Goal: Task Accomplishment & Management: Manage account settings

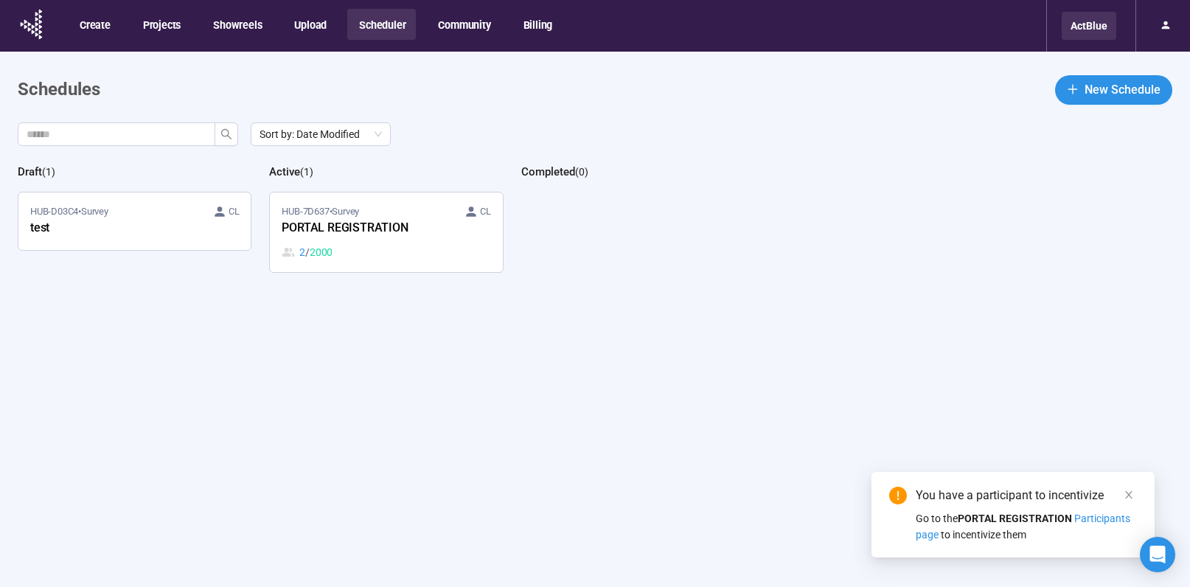
click at [1089, 24] on div "ActBlue" at bounding box center [1088, 26] width 55 height 28
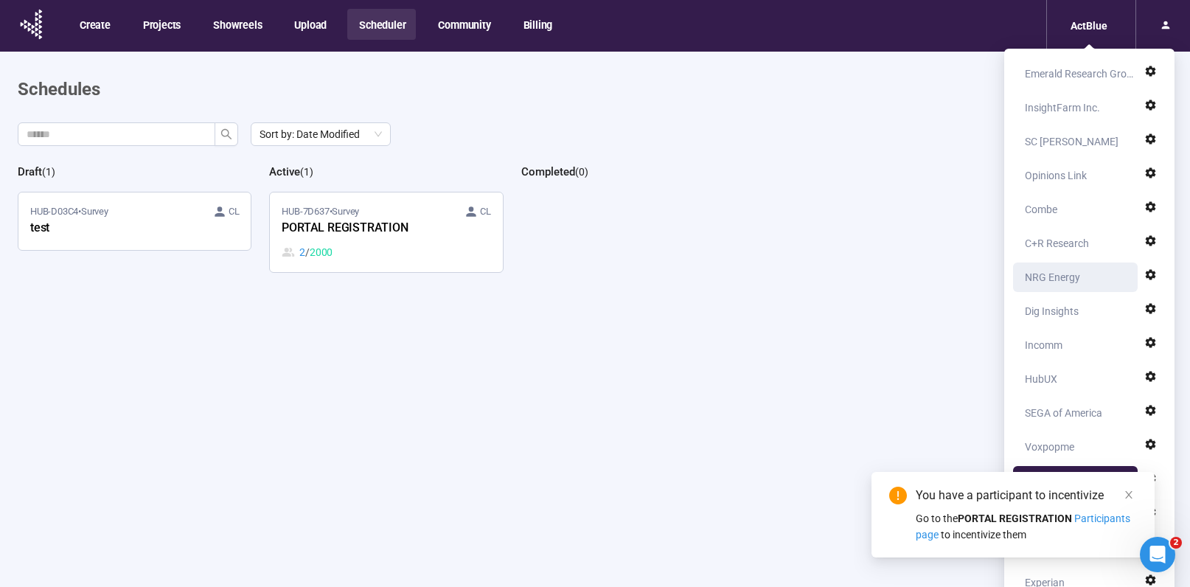
scroll to position [3, 0]
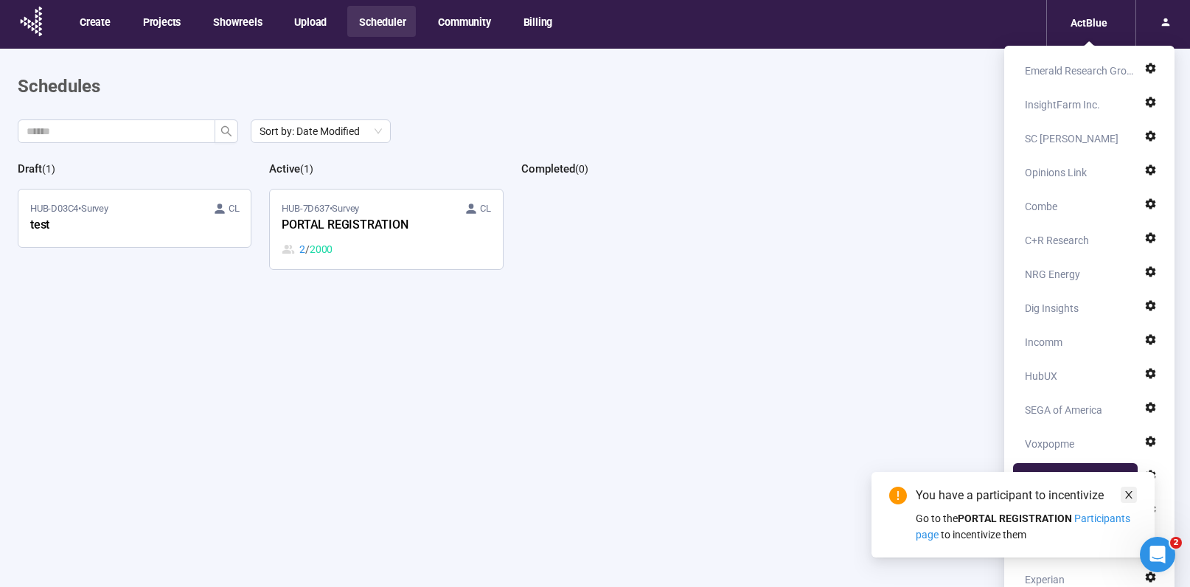
click at [1134, 500] on link at bounding box center [1128, 495] width 16 height 16
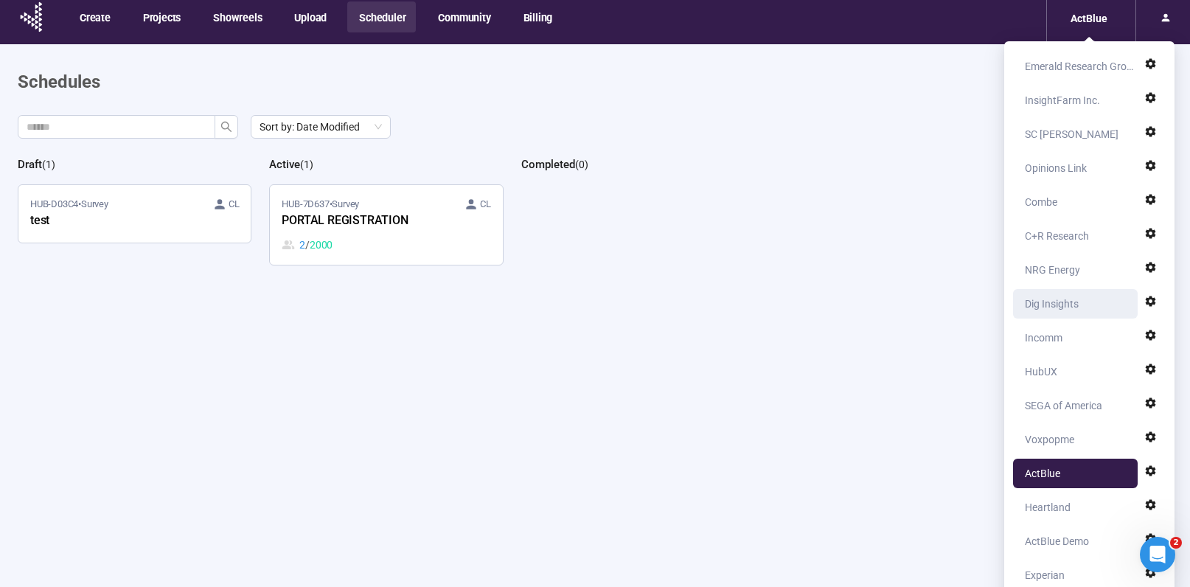
scroll to position [0, 0]
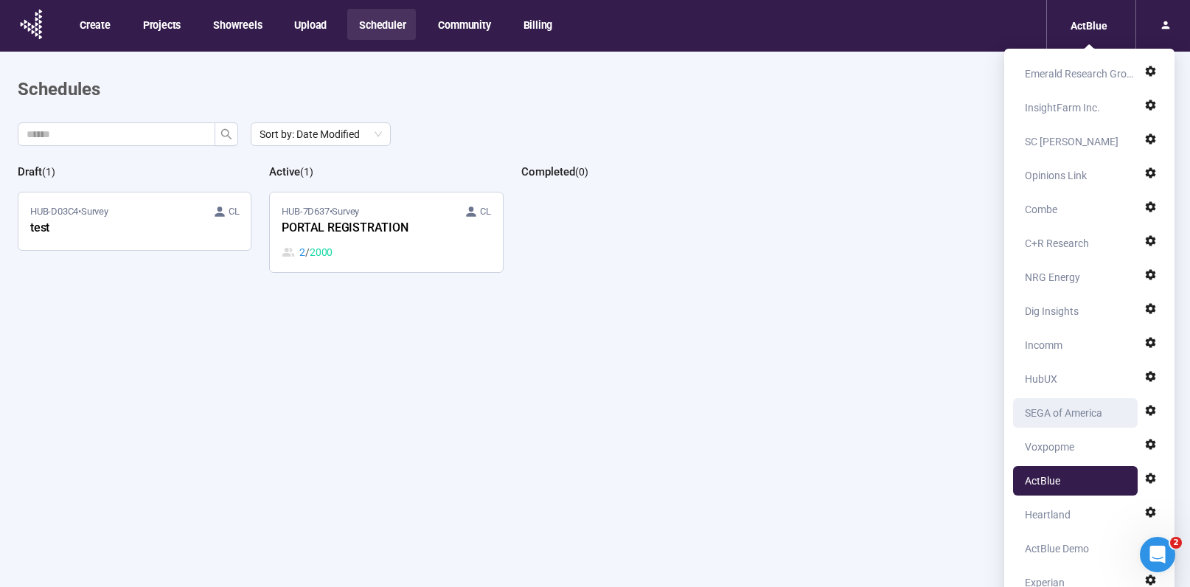
click at [1056, 415] on div "SEGA of America" at bounding box center [1063, 412] width 77 height 29
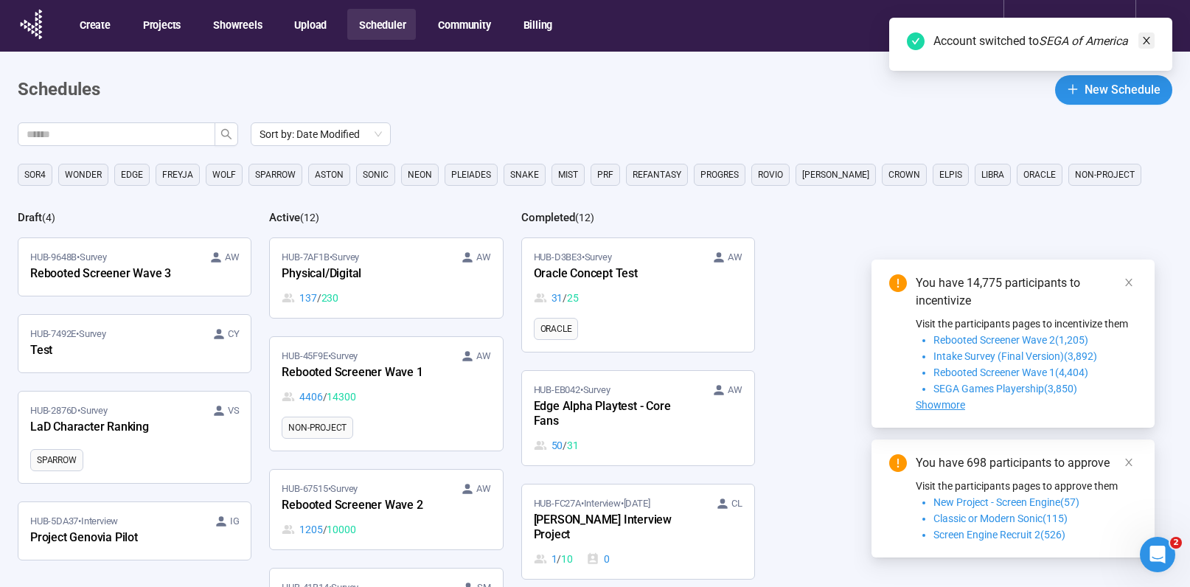
click at [1141, 41] on icon "close" at bounding box center [1146, 40] width 10 height 10
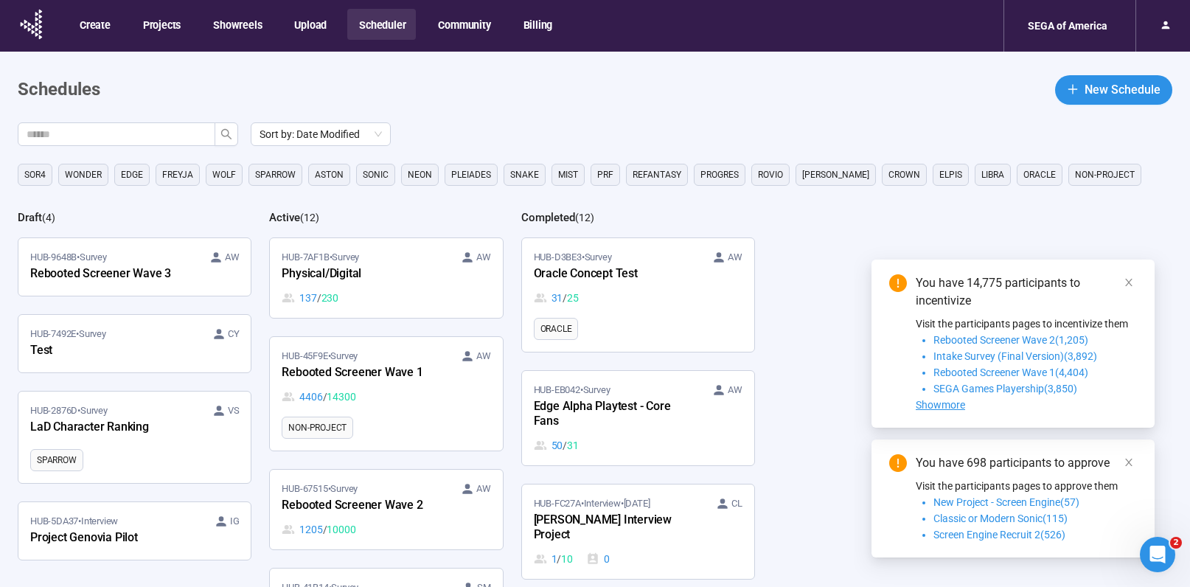
click at [1122, 85] on span "New Schedule" at bounding box center [1122, 89] width 76 height 18
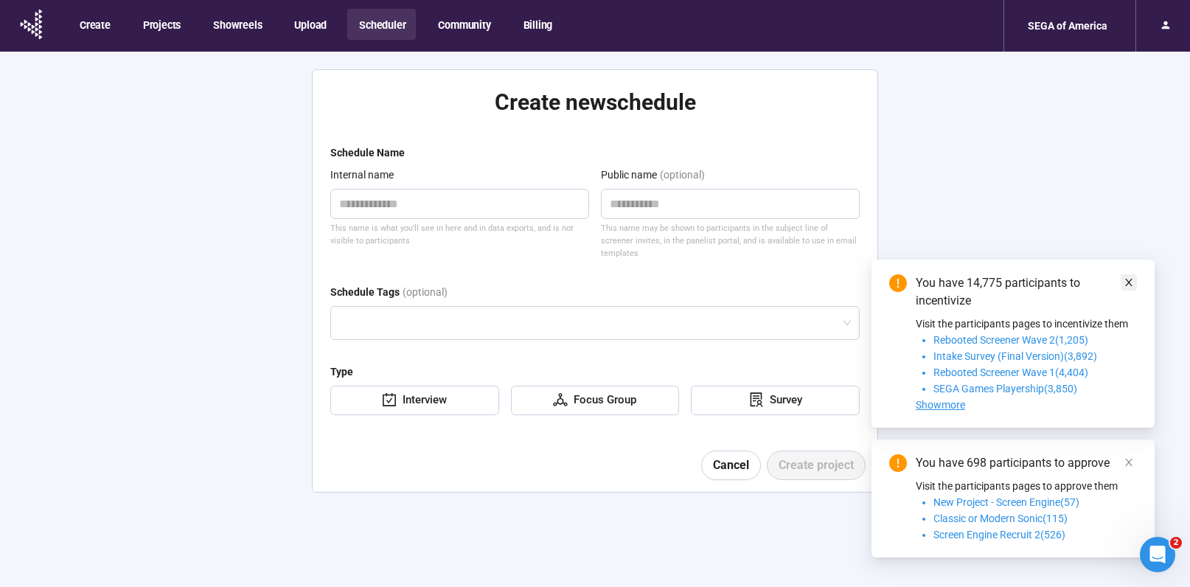
click at [1132, 282] on icon "close" at bounding box center [1128, 282] width 10 height 10
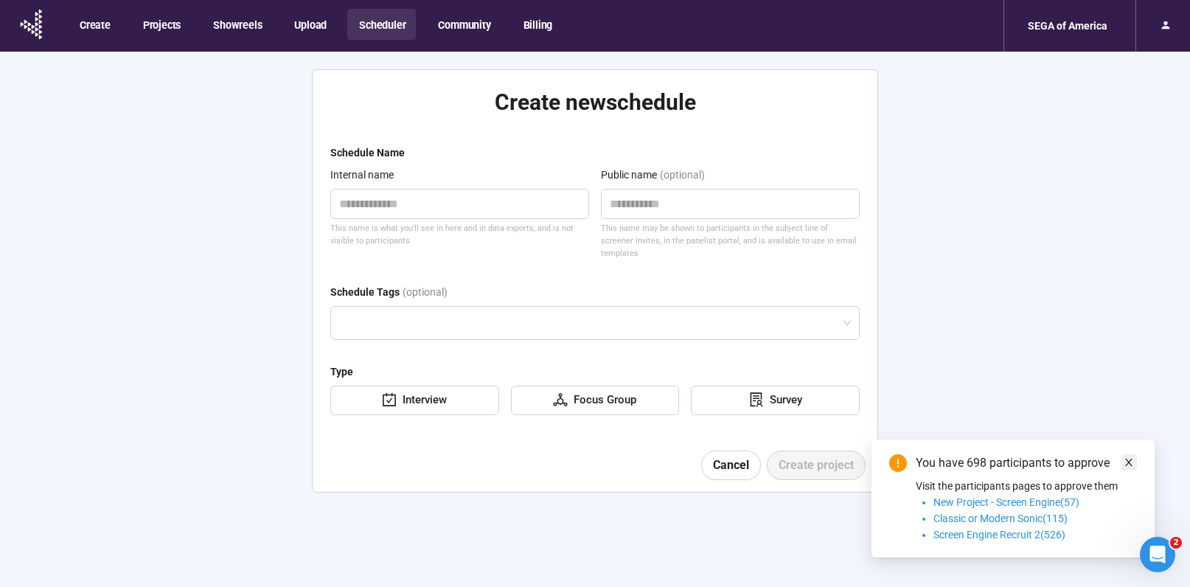
click at [1129, 457] on icon "close" at bounding box center [1128, 462] width 10 height 10
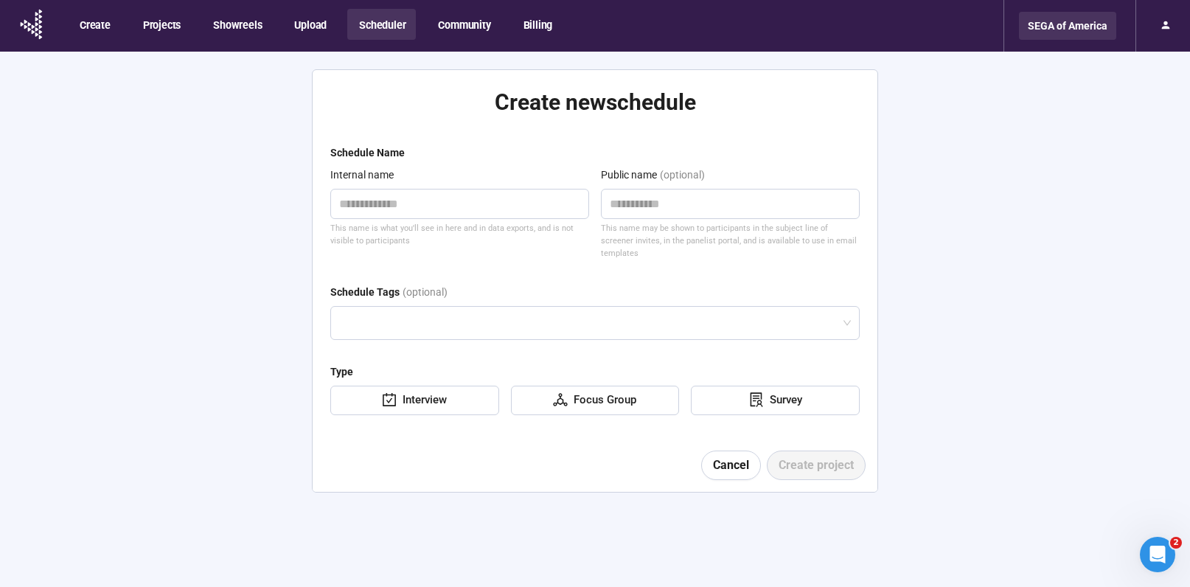
click at [1050, 29] on div "SEGA of America" at bounding box center [1067, 26] width 97 height 28
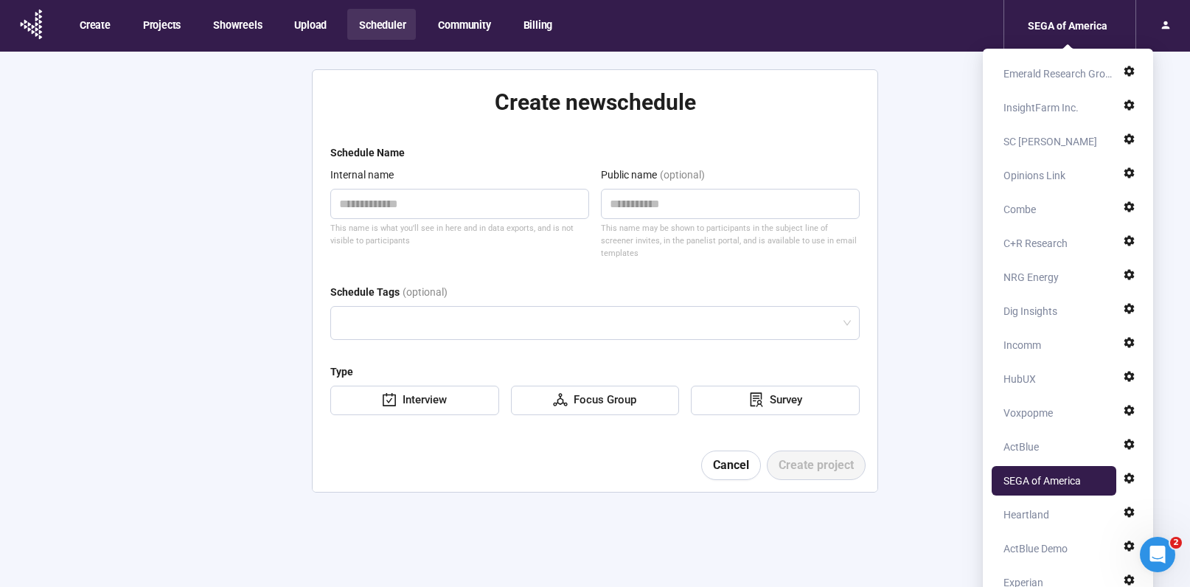
click at [389, 32] on button "Scheduler" at bounding box center [381, 24] width 69 height 31
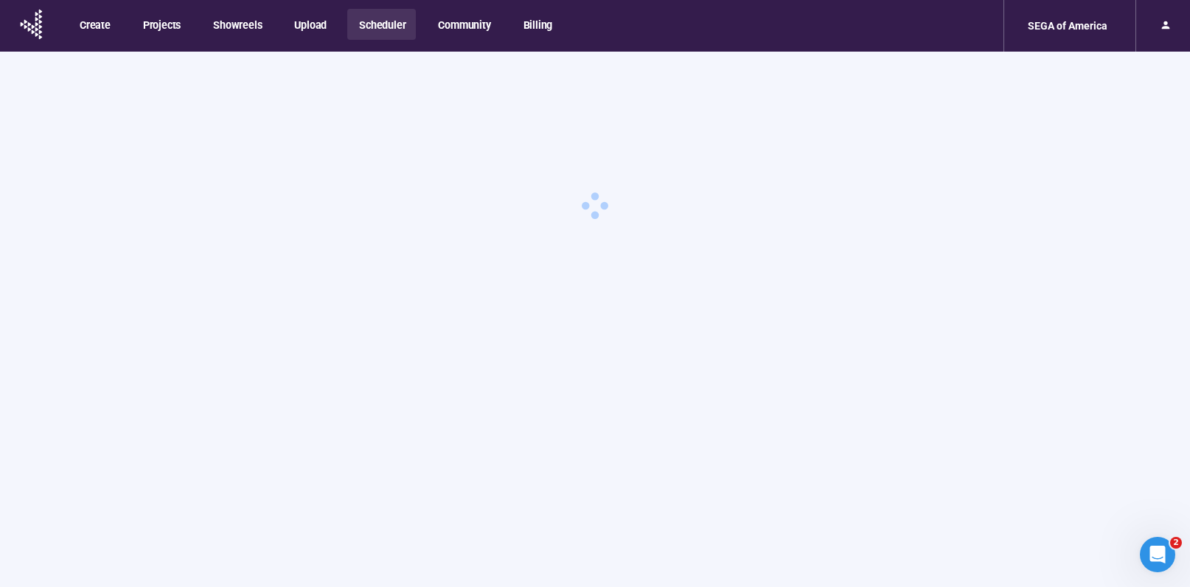
click at [385, 28] on button "Scheduler" at bounding box center [381, 24] width 69 height 31
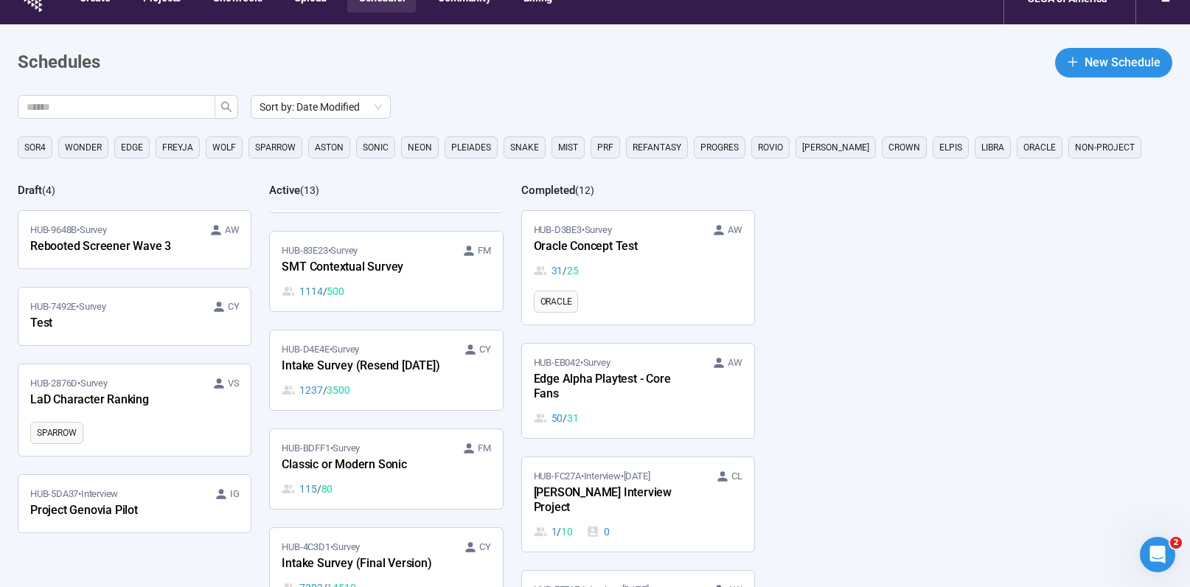
scroll to position [66, 0]
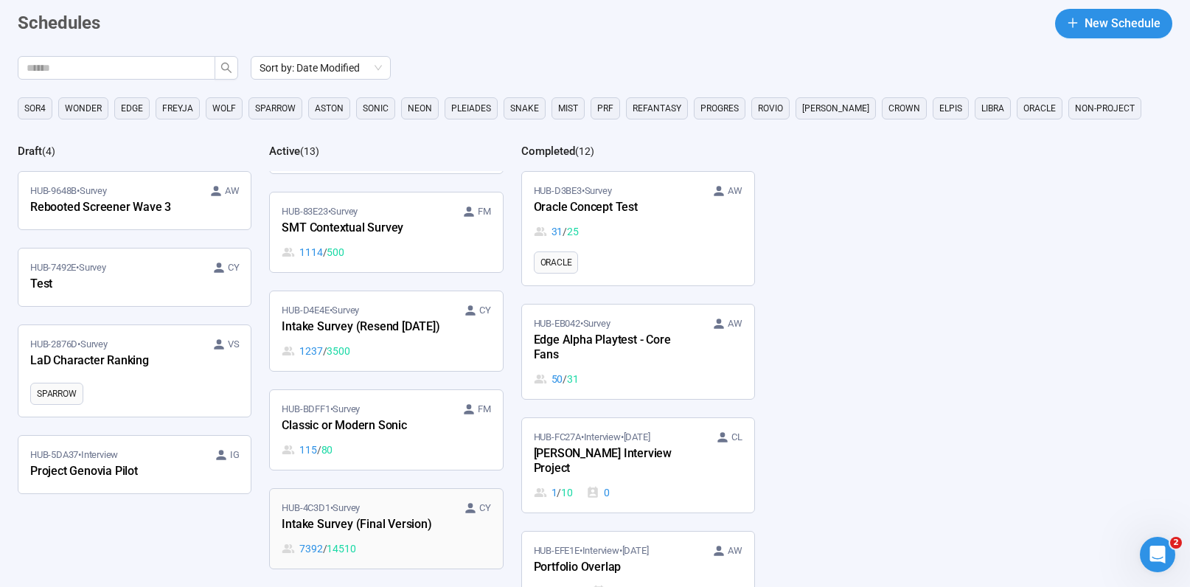
click at [422, 540] on div "7392 / 14510" at bounding box center [386, 548] width 209 height 16
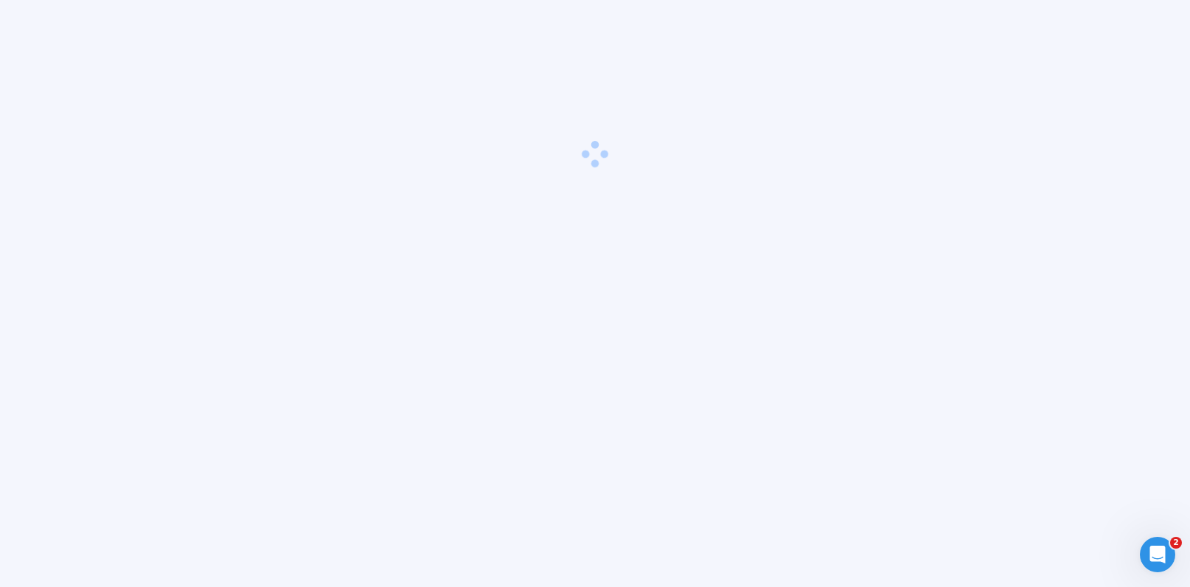
scroll to position [52, 0]
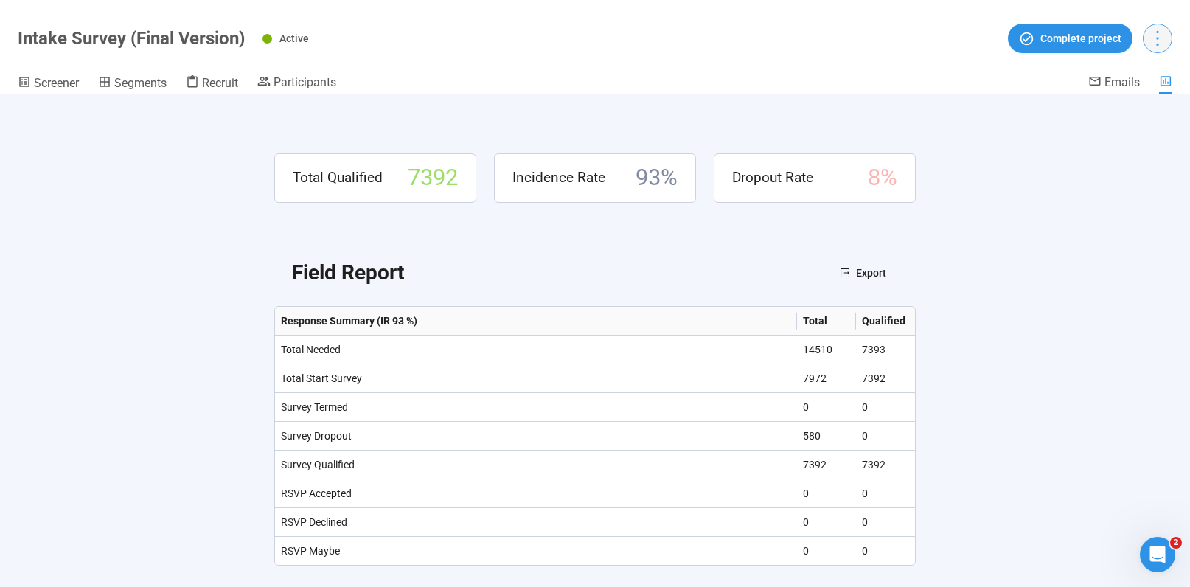
click at [1165, 40] on icon "more" at bounding box center [1157, 38] width 20 height 20
click at [1137, 68] on span "Project details" at bounding box center [1127, 71] width 65 height 16
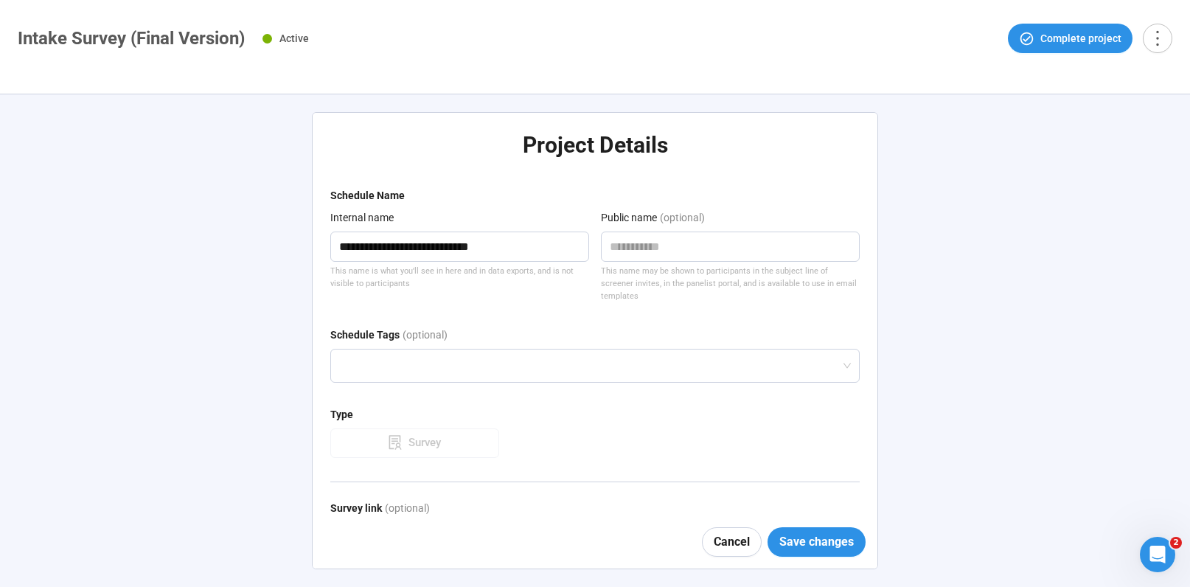
type textarea "**********"
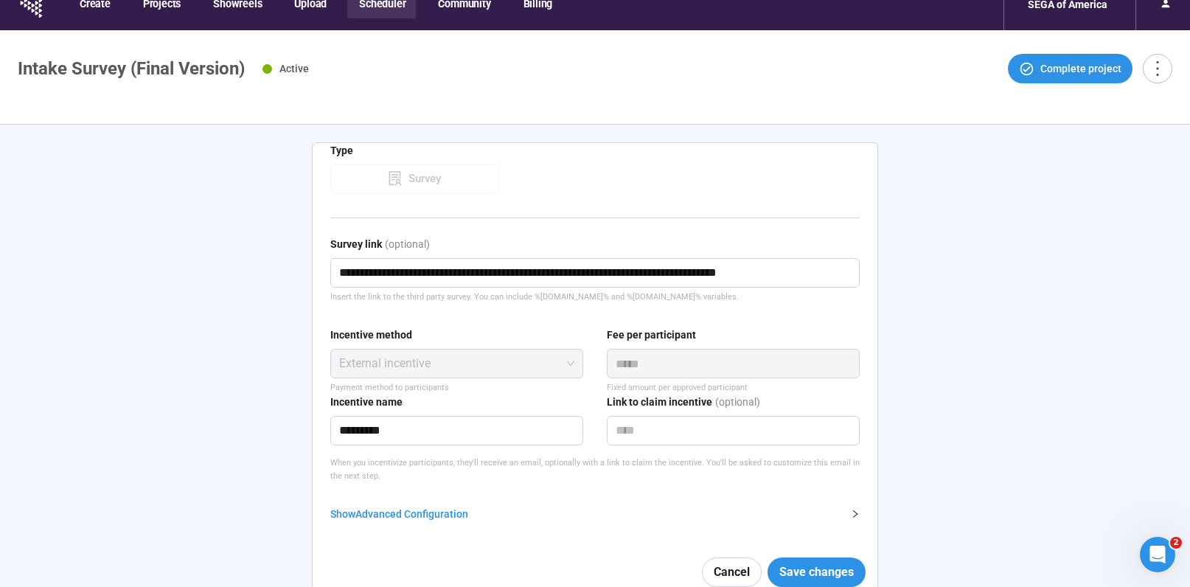
scroll to position [52, 0]
